Goal: Information Seeking & Learning: Learn about a topic

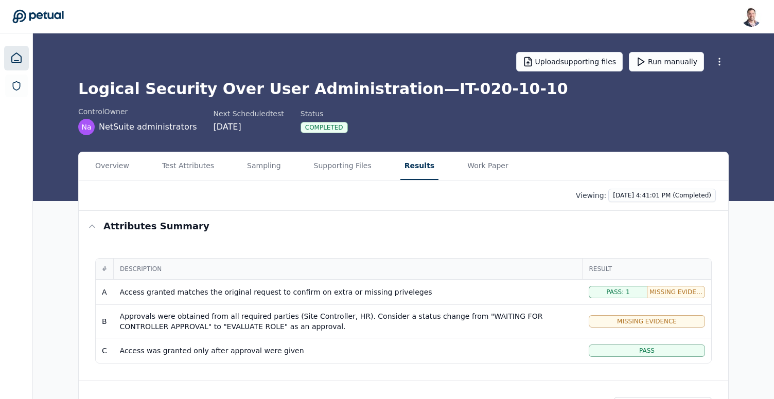
click at [27, 55] on link at bounding box center [16, 58] width 25 height 25
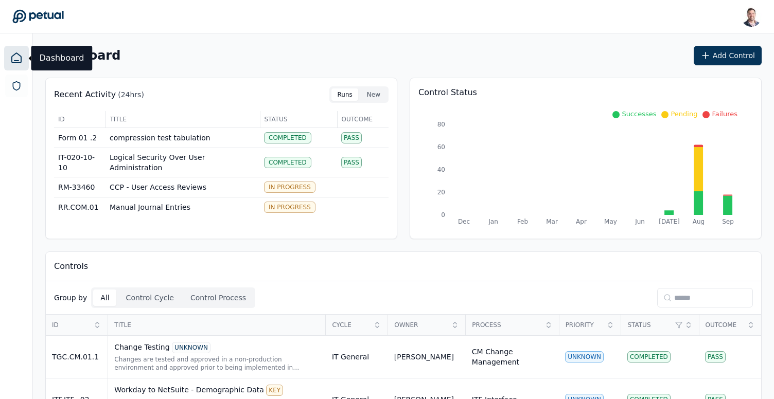
click at [683, 290] on input at bounding box center [705, 298] width 96 height 20
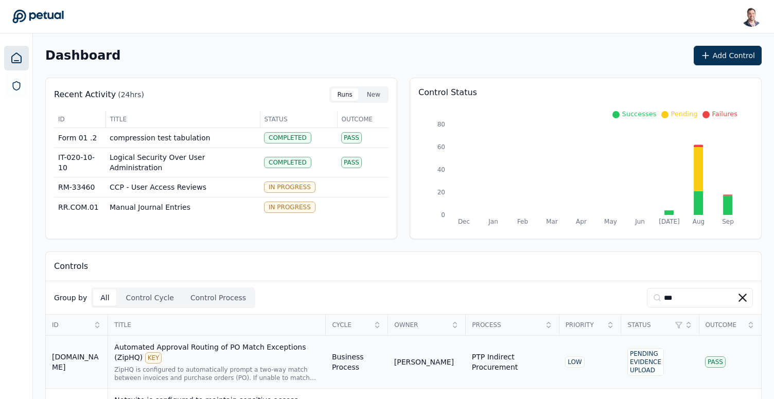
scroll to position [55, 0]
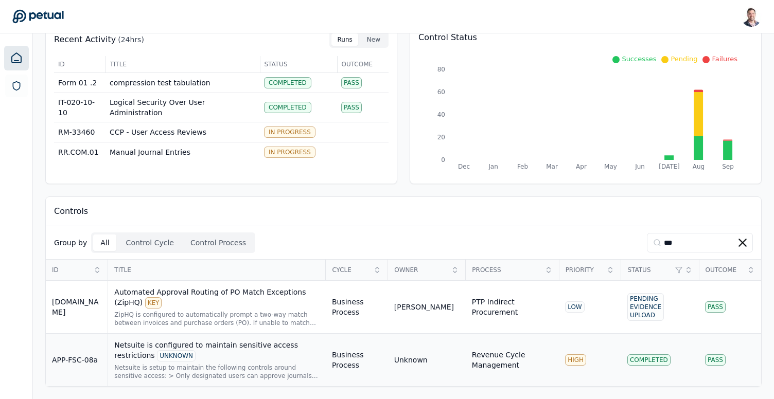
type input "***"
click at [226, 349] on div "Netsuite is configured to maintain sensitive access restrictions UNKNOWN" at bounding box center [216, 351] width 205 height 22
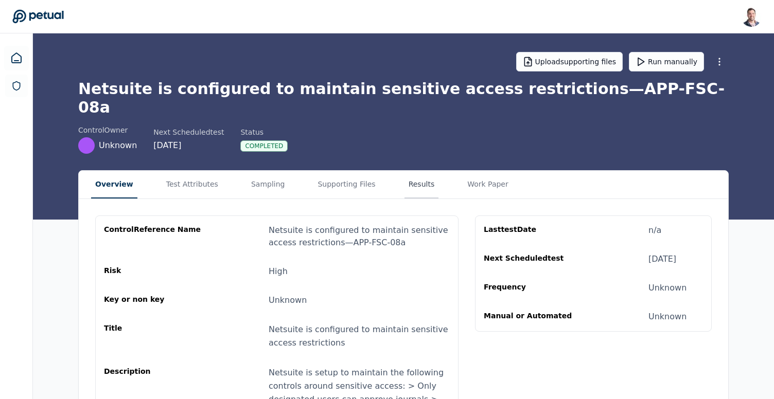
click at [405, 171] on button "Results" at bounding box center [421, 185] width 34 height 28
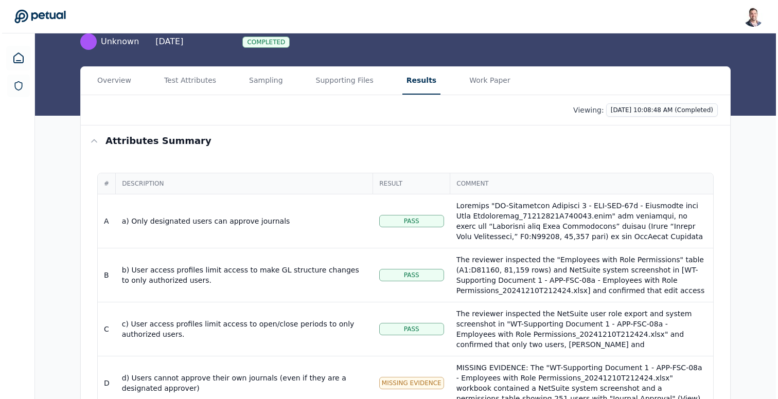
scroll to position [116, 0]
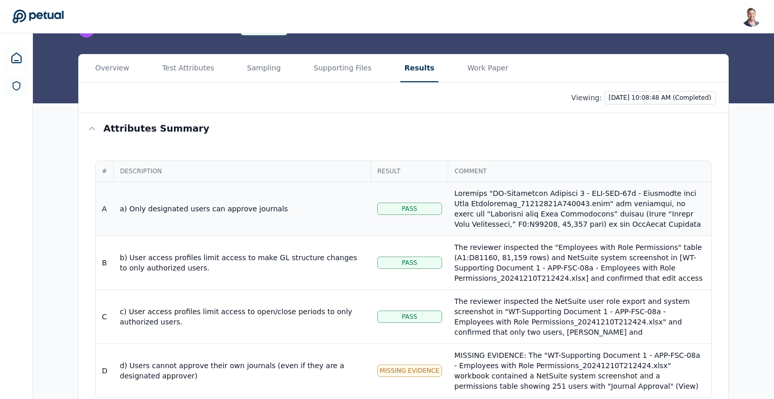
click at [304, 196] on td "a) Only designated users can approve journals" at bounding box center [242, 209] width 257 height 54
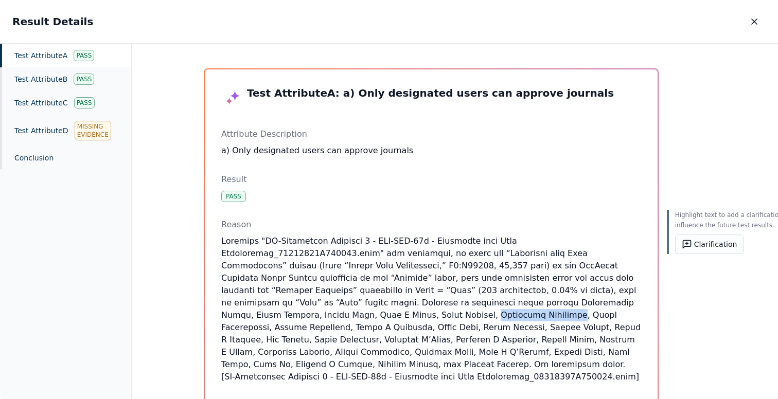
drag, startPoint x: 348, startPoint y: 319, endPoint x: 416, endPoint y: 319, distance: 67.9
click at [416, 319] on p at bounding box center [431, 309] width 420 height 148
copy p "[PERSON_NAME]"
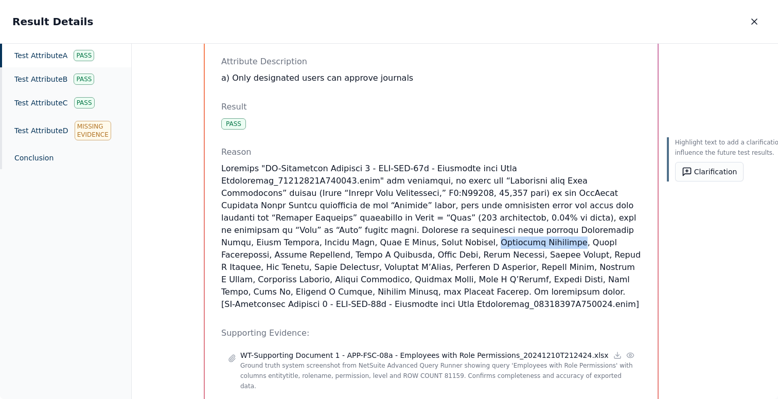
scroll to position [73, 0]
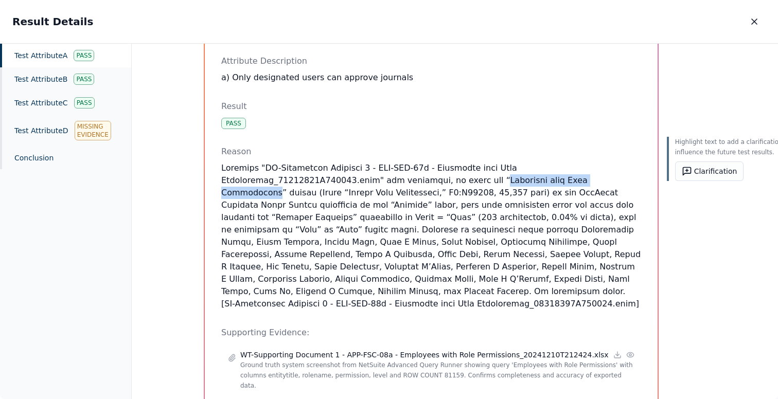
drag, startPoint x: 469, startPoint y: 181, endPoint x: 592, endPoint y: 182, distance: 122.4
click at [592, 182] on p at bounding box center [431, 236] width 420 height 148
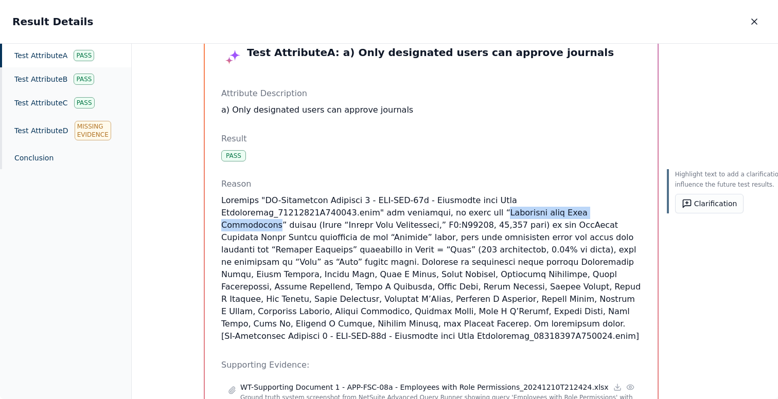
scroll to position [46, 0]
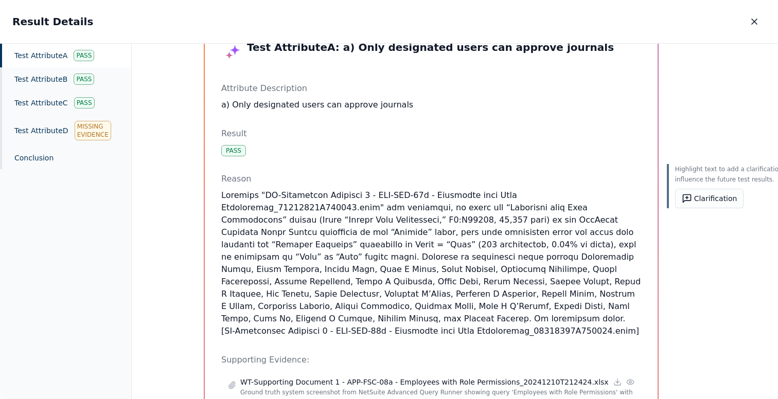
click at [454, 206] on p at bounding box center [431, 263] width 420 height 148
drag, startPoint x: 371, startPoint y: 244, endPoint x: 487, endPoint y: 244, distance: 116.3
click at [487, 244] on p at bounding box center [431, 263] width 420 height 148
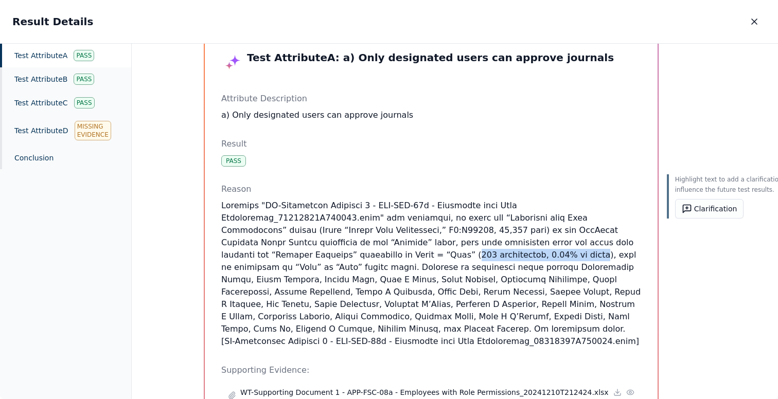
scroll to position [63, 0]
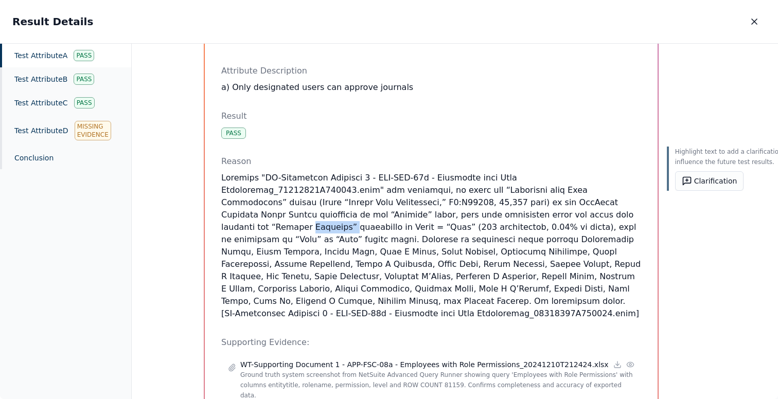
drag, startPoint x: 221, startPoint y: 226, endPoint x: 259, endPoint y: 225, distance: 38.1
click at [259, 225] on p at bounding box center [431, 246] width 420 height 148
click at [374, 225] on p at bounding box center [431, 246] width 420 height 148
drag, startPoint x: 374, startPoint y: 225, endPoint x: 476, endPoint y: 224, distance: 101.9
click at [476, 224] on p at bounding box center [431, 246] width 420 height 148
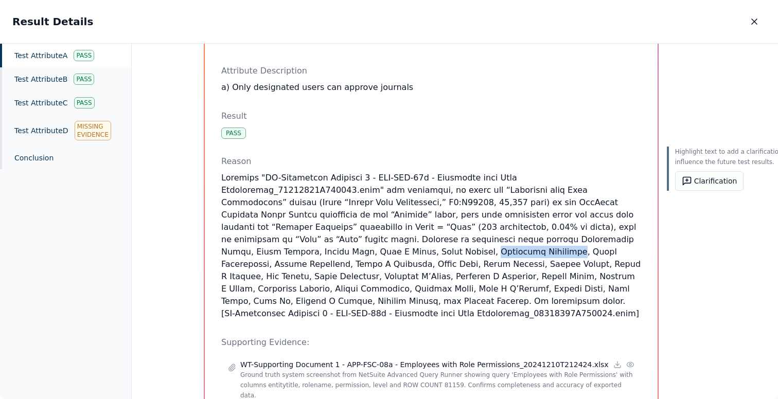
drag, startPoint x: 347, startPoint y: 251, endPoint x: 416, endPoint y: 251, distance: 69.4
click at [416, 251] on p at bounding box center [431, 246] width 420 height 148
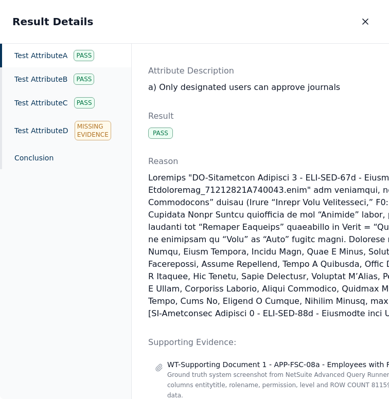
scroll to position [63, 10]
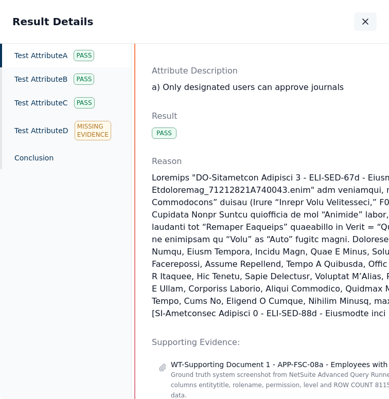
click at [367, 22] on icon "button" at bounding box center [365, 21] width 10 height 10
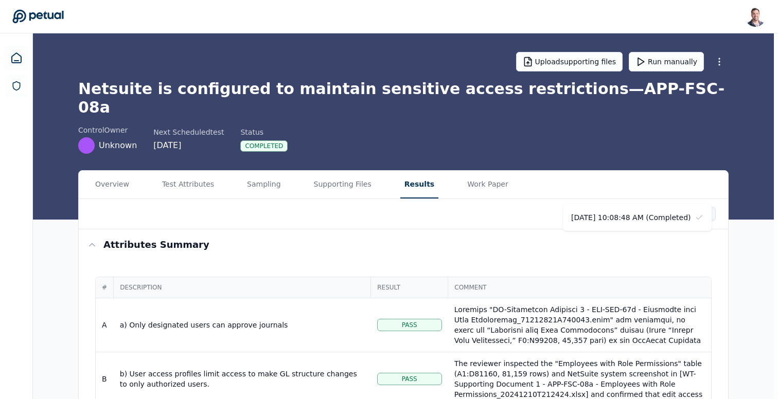
click at [654, 199] on html "[PERSON_NAME] [EMAIL_ADDRESS] Sign out Upload supporting files Run manually Net…" at bounding box center [389, 324] width 778 height 648
click at [670, 116] on html "[PERSON_NAME] [EMAIL_ADDRESS] Sign out Upload supporting files Run manually Net…" at bounding box center [389, 324] width 778 height 648
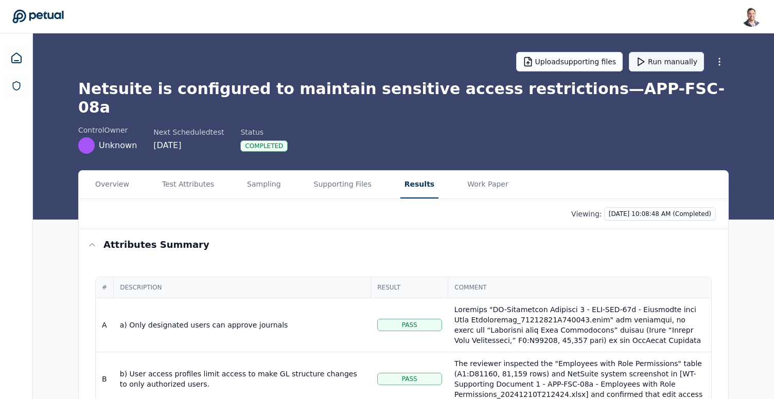
click at [672, 64] on button "Run manually" at bounding box center [666, 62] width 75 height 20
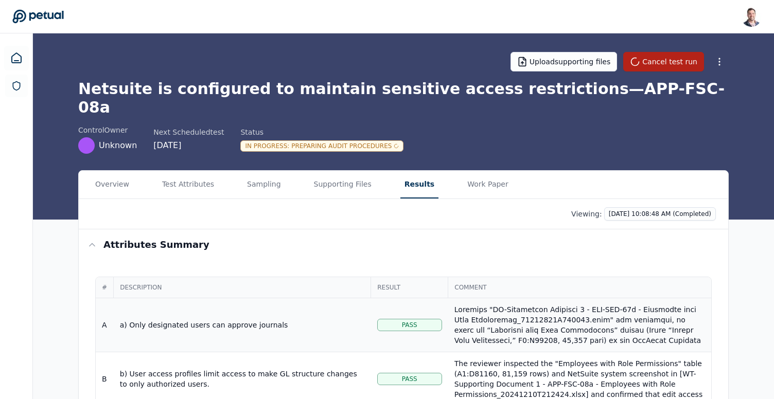
click at [506, 322] on div at bounding box center [579, 397] width 251 height 185
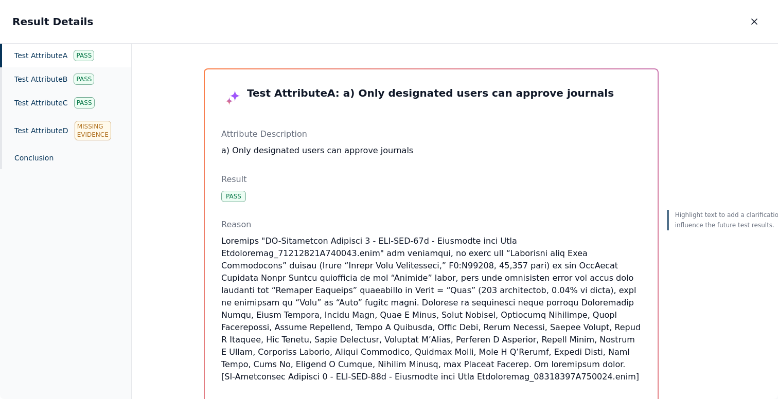
scroll to position [55, 0]
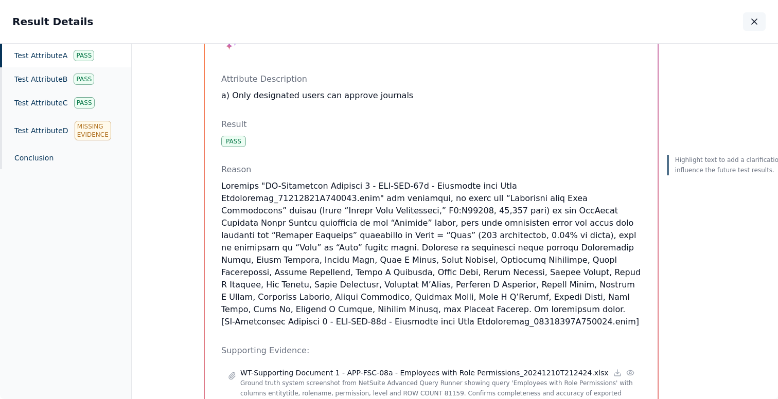
click at [752, 23] on icon "button" at bounding box center [754, 21] width 5 height 5
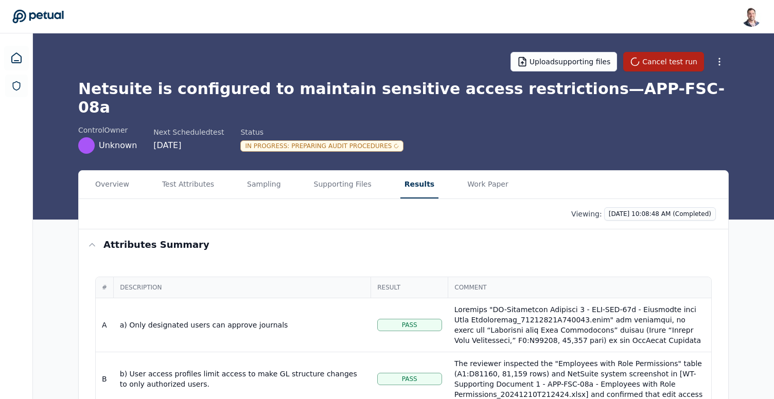
click at [422, 207] on div "Viewing: [DATE] 10:08:48 AM (Completed)" at bounding box center [403, 213] width 625 height 13
click at [404, 85] on h1 "Netsuite is configured to maintain sensitive access restrictions — APP-FSC-08a" at bounding box center [403, 98] width 650 height 37
click at [345, 140] on div "In Progress : Preparing Audit Procedures" at bounding box center [321, 145] width 163 height 11
click at [540, 315] on div at bounding box center [579, 397] width 251 height 185
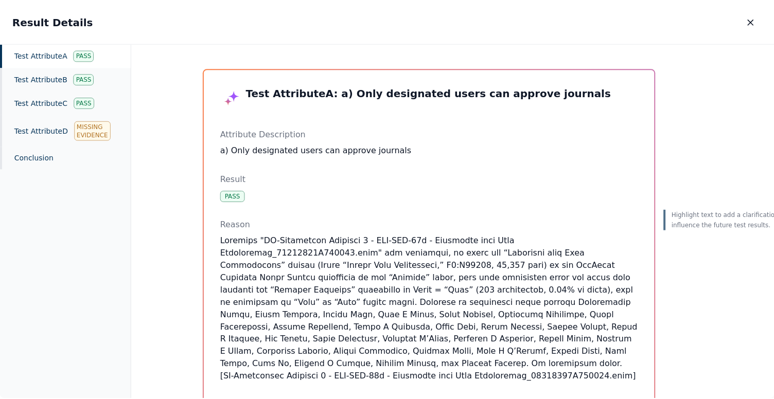
scroll to position [46, 0]
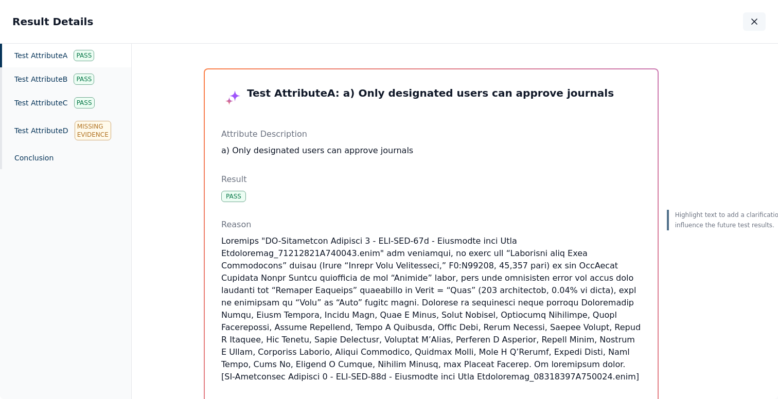
click at [751, 24] on icon "button" at bounding box center [754, 21] width 10 height 10
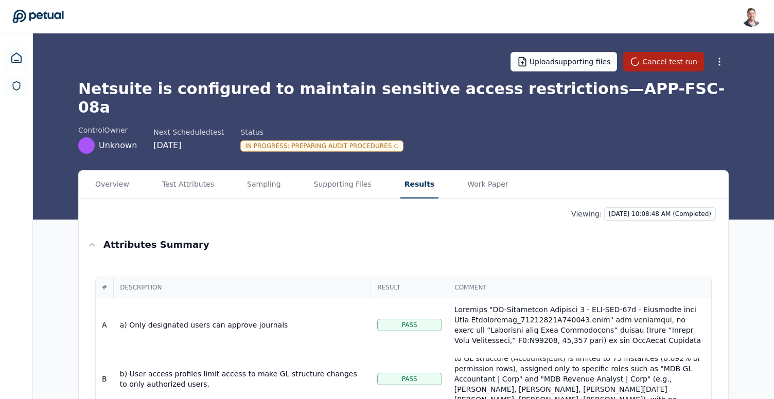
click at [428, 90] on h1 "Netsuite is configured to maintain sensitive access restrictions — APP-FSC-08a" at bounding box center [403, 98] width 650 height 37
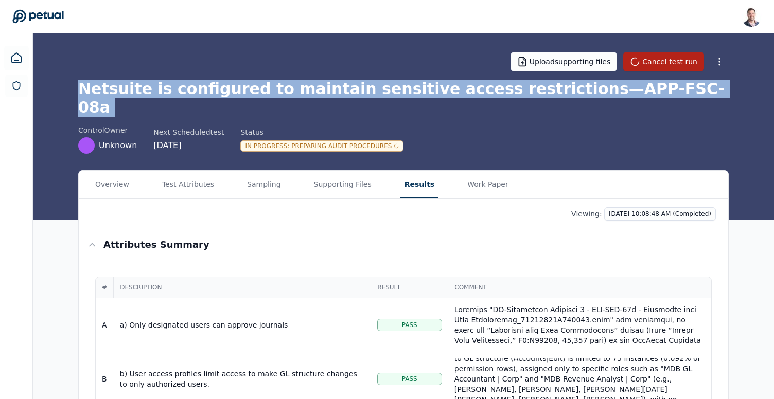
click at [428, 90] on h1 "Netsuite is configured to maintain sensitive access restrictions — APP-FSC-08a" at bounding box center [403, 98] width 650 height 37
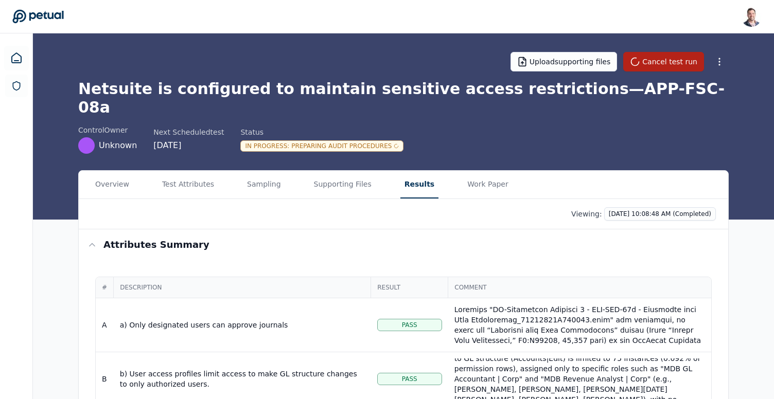
click at [445, 85] on h1 "Netsuite is configured to maintain sensitive access restrictions — APP-FSC-08a" at bounding box center [403, 98] width 650 height 37
click at [463, 89] on h1 "Netsuite is configured to maintain sensitive access restrictions — APP-FSC-08a" at bounding box center [403, 98] width 650 height 37
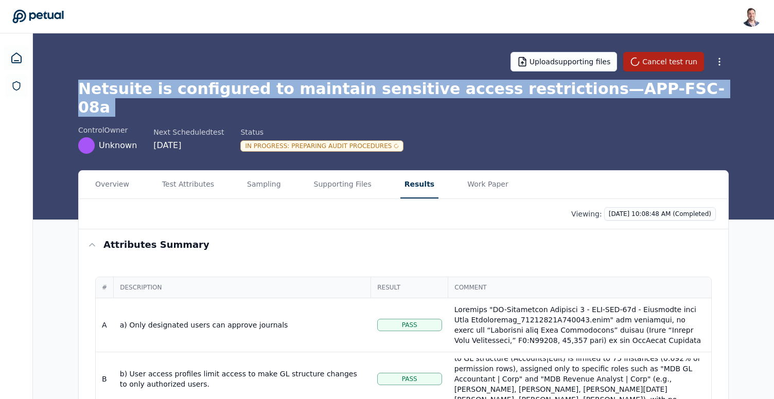
click at [463, 89] on h1 "Netsuite is configured to maintain sensitive access restrictions — APP-FSC-08a" at bounding box center [403, 98] width 650 height 37
click at [430, 93] on h1 "Netsuite is configured to maintain sensitive access restrictions — APP-FSC-08a" at bounding box center [403, 98] width 650 height 37
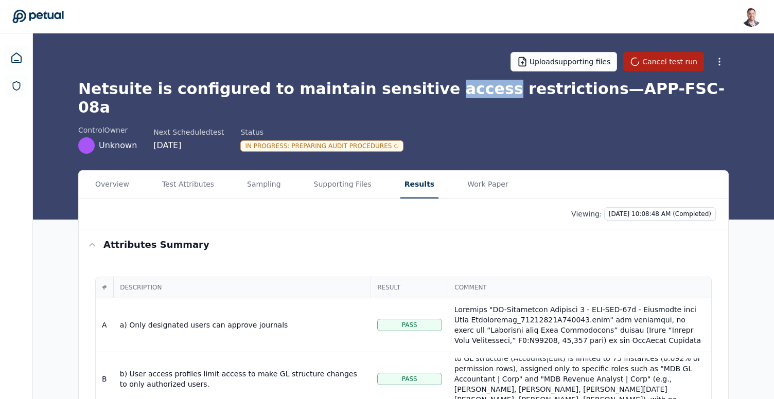
click at [430, 93] on h1 "Netsuite is configured to maintain sensitive access restrictions — APP-FSC-08a" at bounding box center [403, 98] width 650 height 37
click at [416, 93] on h1 "Netsuite is configured to maintain sensitive access restrictions — APP-FSC-08a" at bounding box center [403, 98] width 650 height 37
click at [378, 93] on h1 "Netsuite is configured to maintain sensitive access restrictions — APP-FSC-08a" at bounding box center [403, 98] width 650 height 37
